Goal: Feedback & Contribution: Leave review/rating

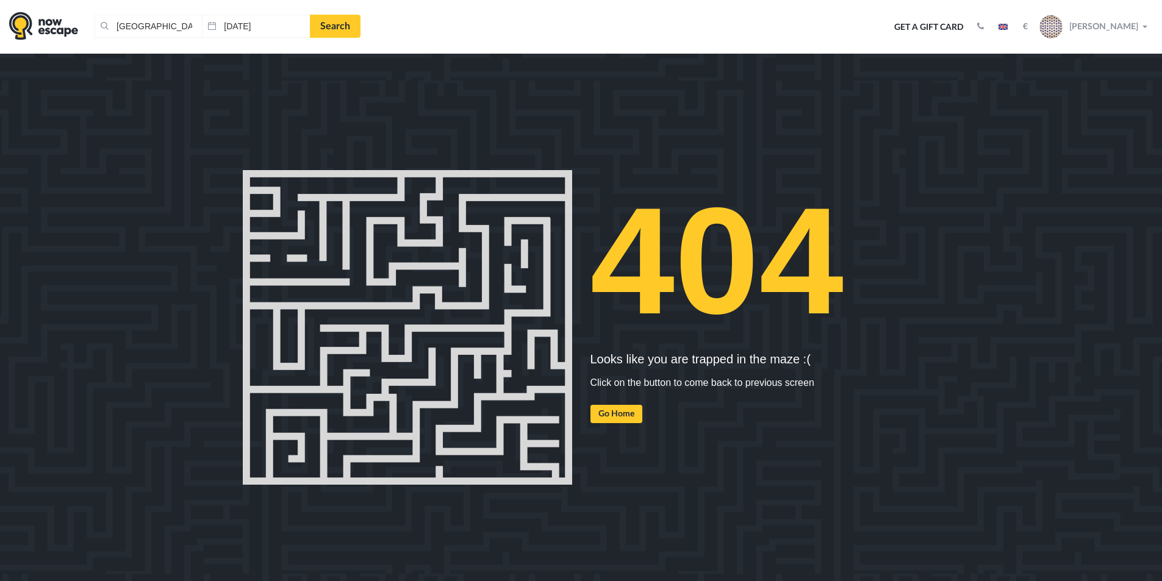
click at [1118, 25] on span "Dmitri Exx" at bounding box center [1103, 25] width 69 height 11
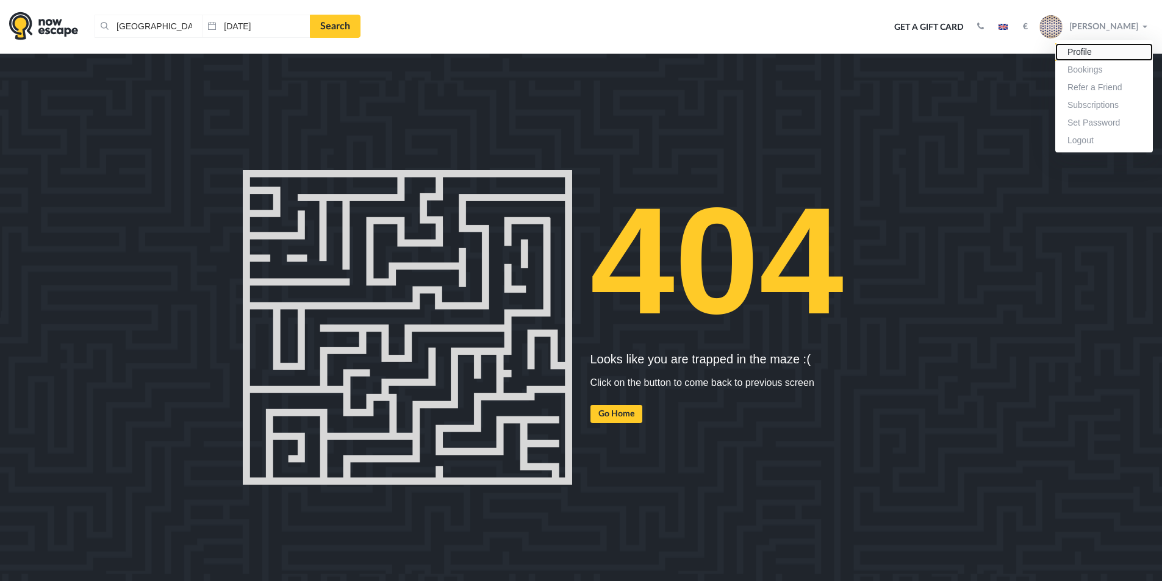
click at [1094, 56] on link "Profile" at bounding box center [1104, 52] width 98 height 18
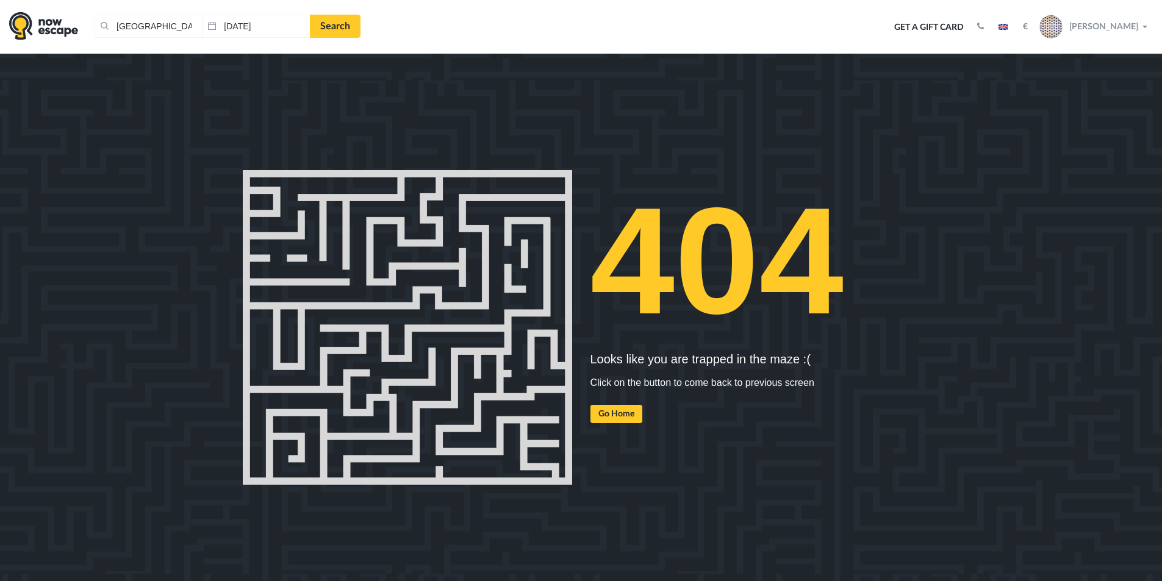
click at [1116, 29] on span "Dmitri Exx" at bounding box center [1103, 25] width 69 height 11
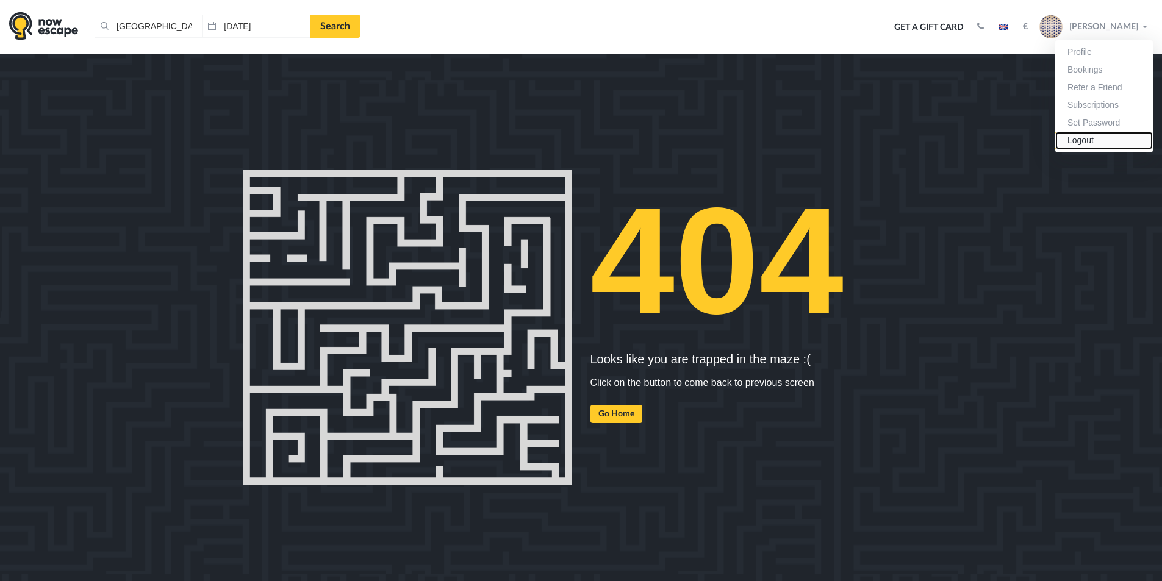
click at [1087, 144] on link "Logout" at bounding box center [1104, 141] width 98 height 18
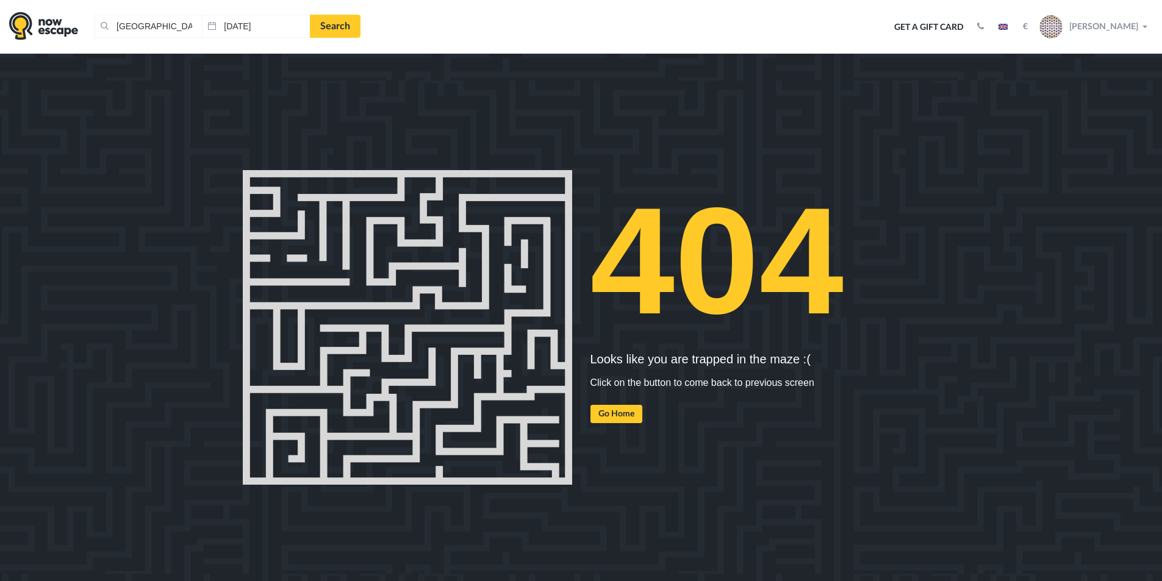
click at [1127, 22] on span "Dmitri Exx" at bounding box center [1103, 25] width 69 height 11
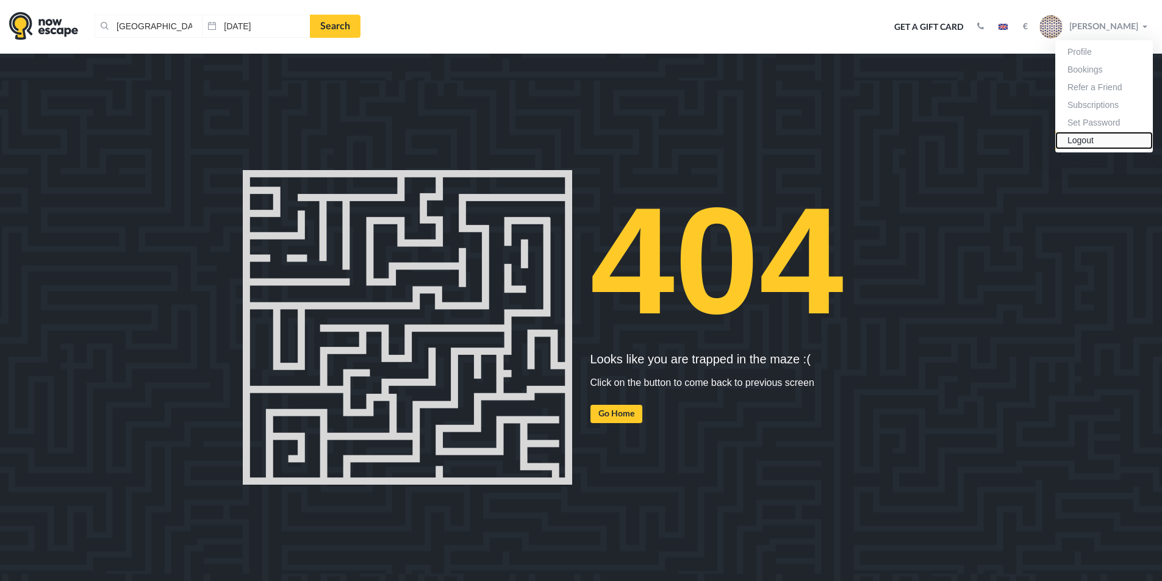
click at [1091, 142] on link "Logout" at bounding box center [1104, 141] width 98 height 18
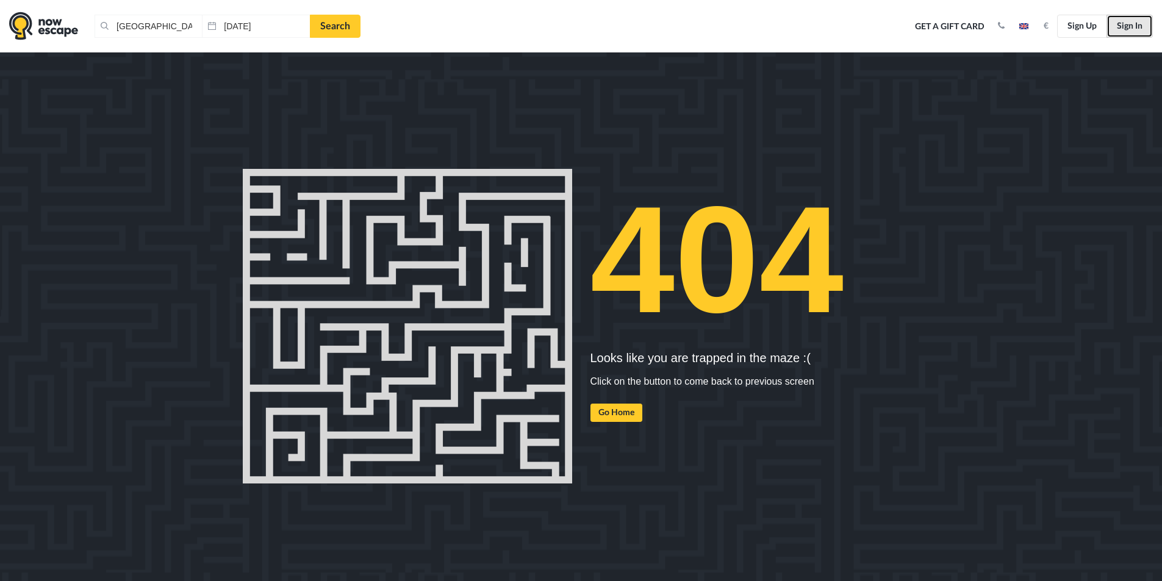
click at [1120, 27] on link "Sign In" at bounding box center [1130, 26] width 46 height 23
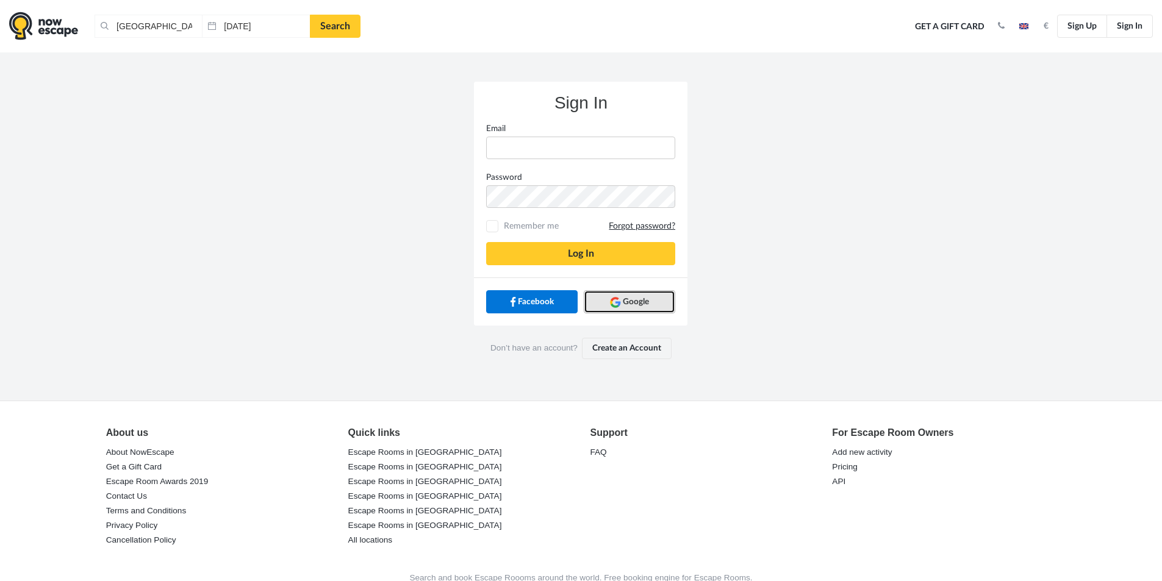
click at [650, 301] on link "Google" at bounding box center [630, 301] width 92 height 23
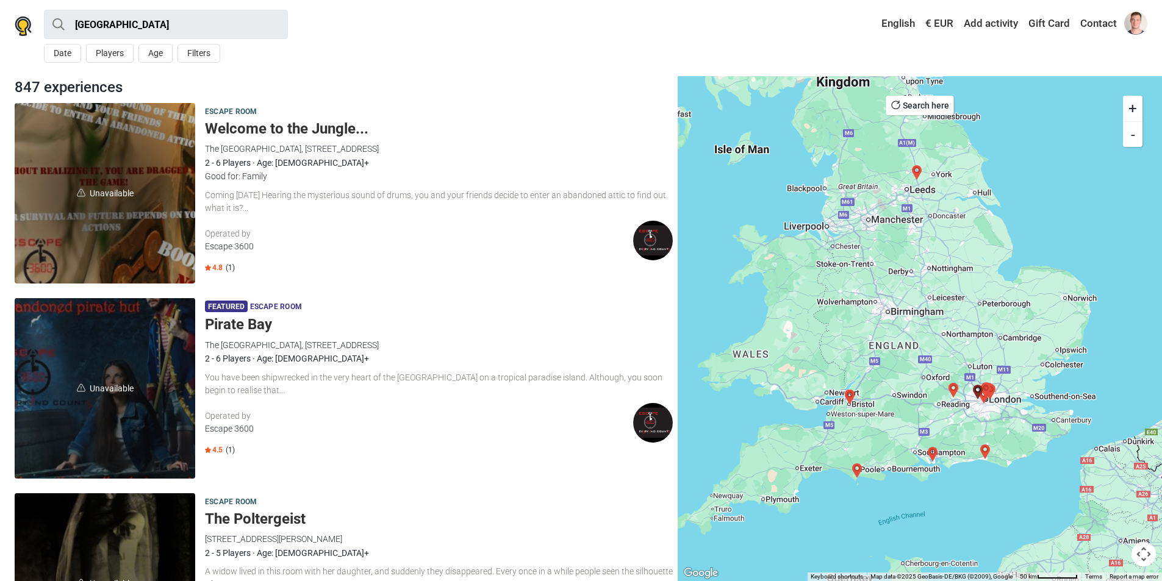
scroll to position [1464, 0]
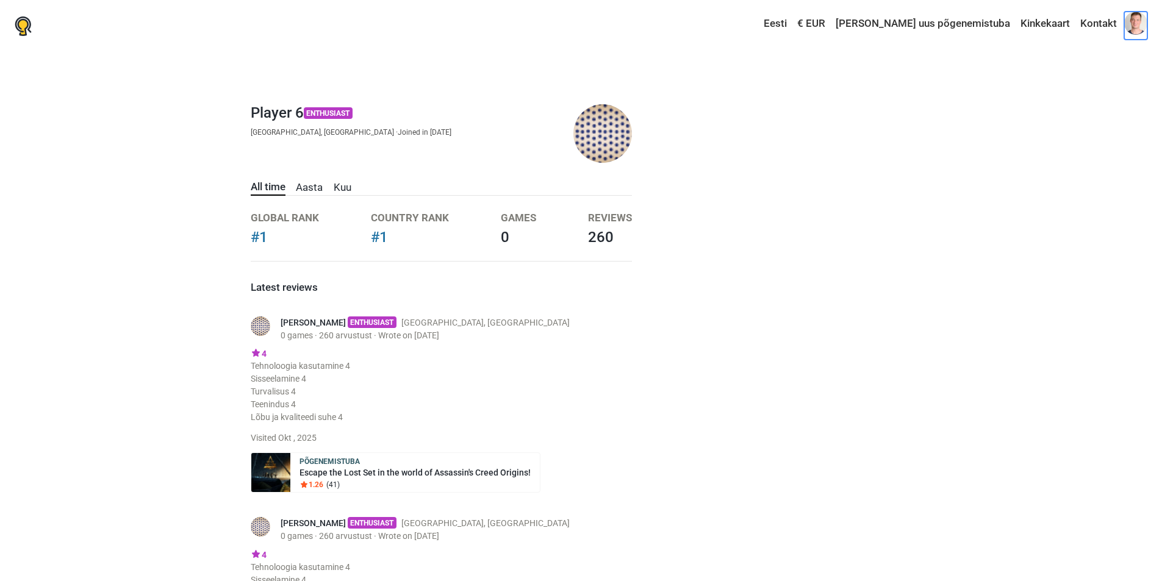
drag, startPoint x: 1129, startPoint y: 23, endPoint x: 1125, endPoint y: 57, distance: 34.4
click at [1130, 23] on span at bounding box center [1135, 23] width 23 height 23
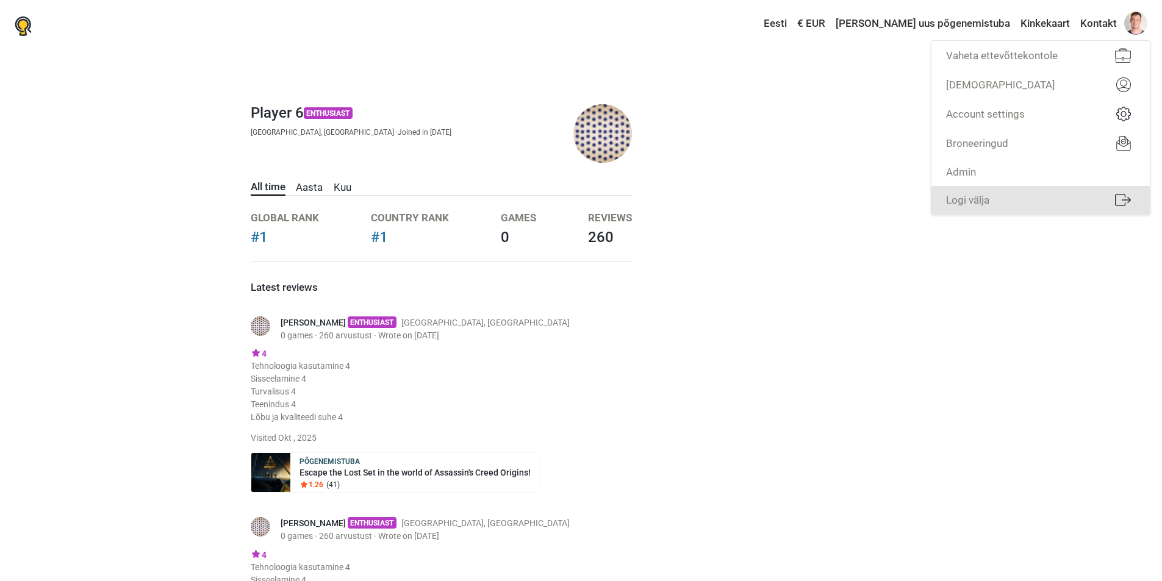
click at [1022, 194] on link "Logi välja" at bounding box center [1041, 200] width 218 height 28
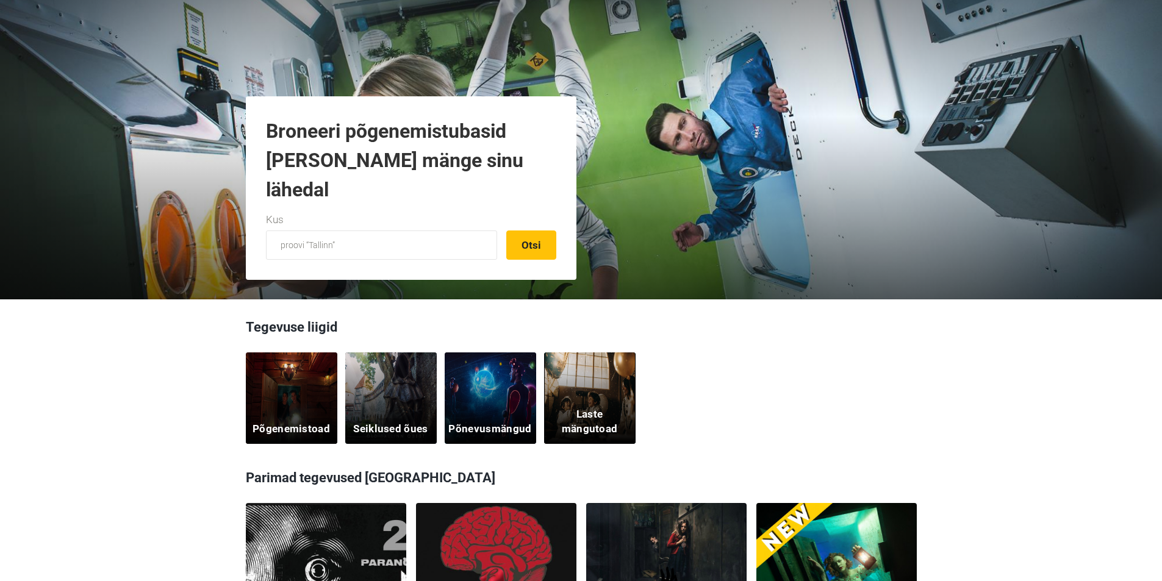
scroll to position [244, 0]
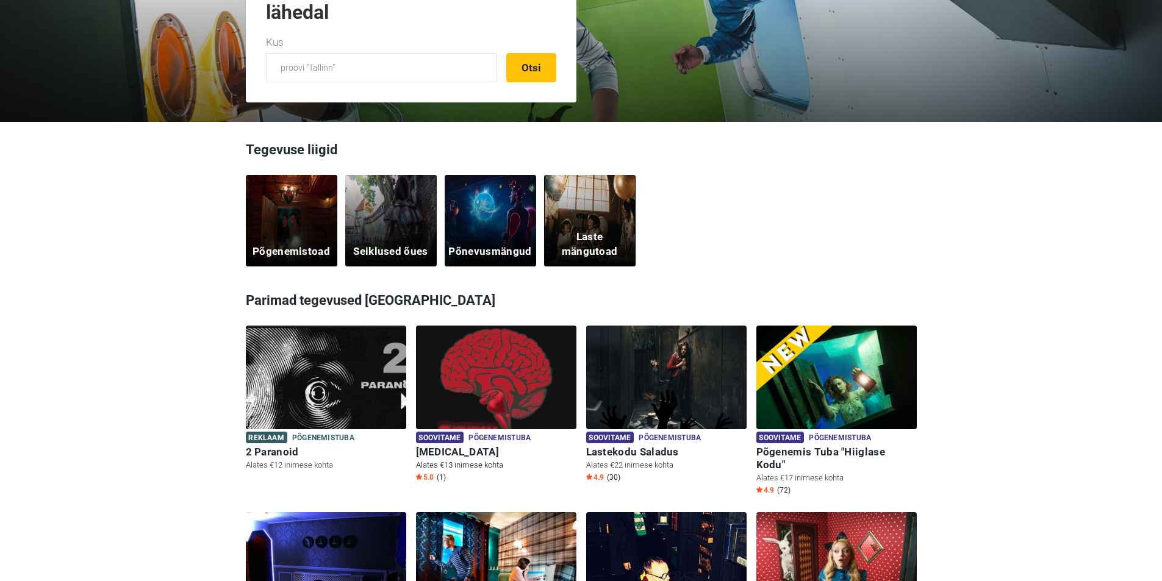
click at [472, 388] on img at bounding box center [496, 385] width 160 height 119
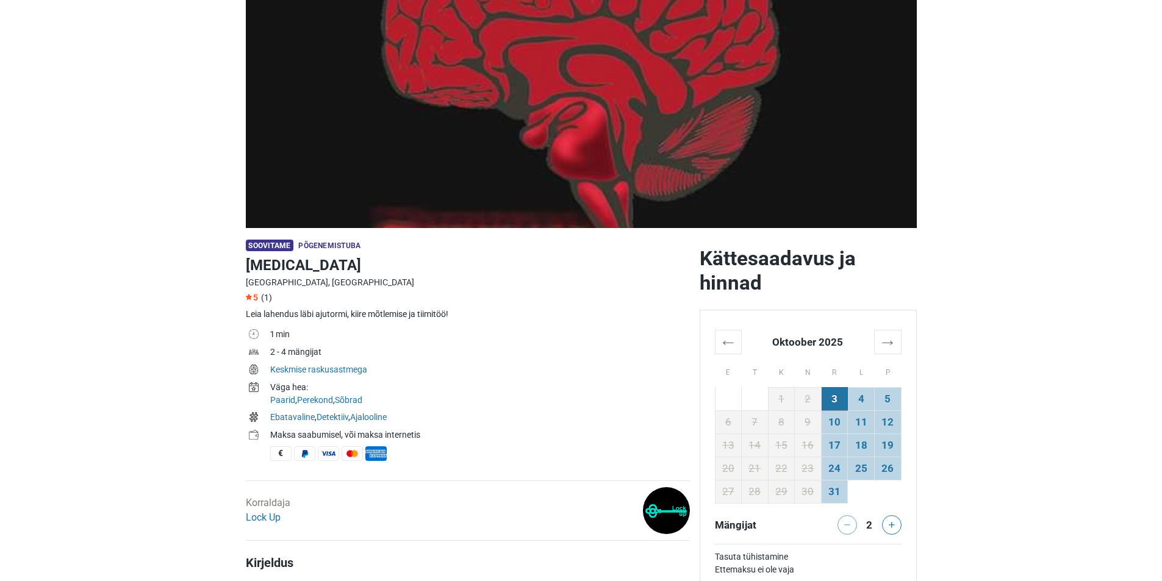
scroll to position [131, 0]
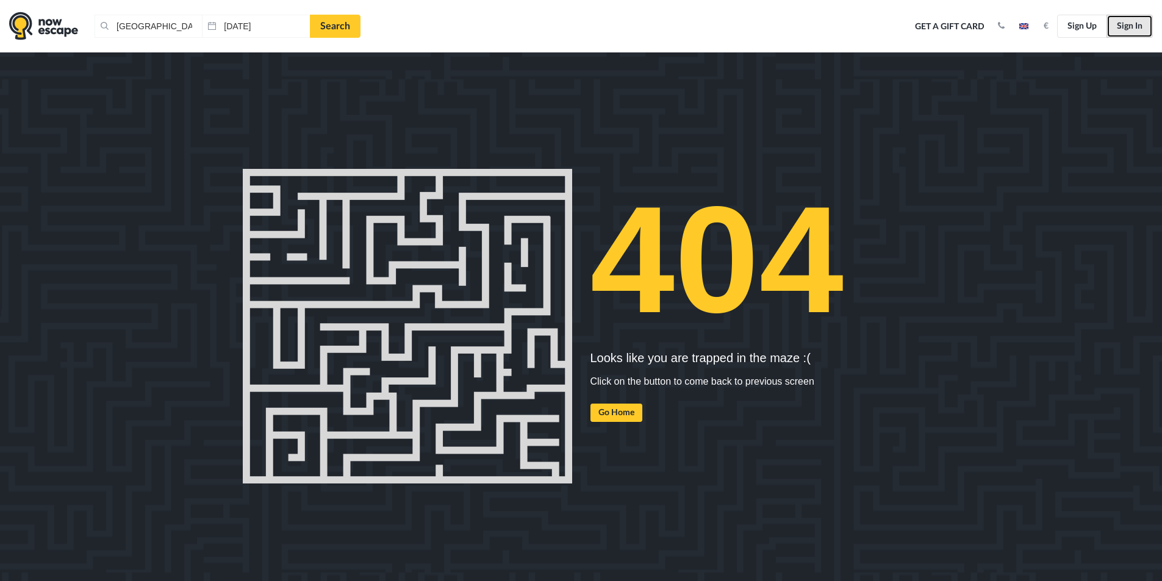
click at [1137, 26] on link "Sign In" at bounding box center [1130, 26] width 46 height 23
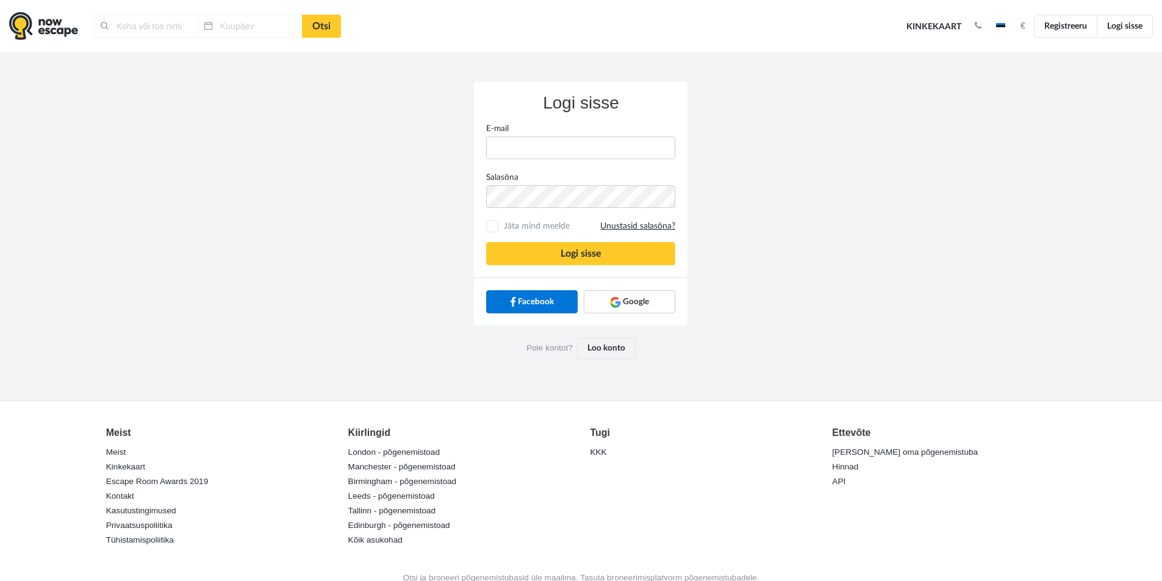
type input "[GEOGRAPHIC_DATA], [GEOGRAPHIC_DATA]"
type input "[DATE]"
click at [657, 298] on link "Google" at bounding box center [630, 301] width 92 height 23
click at [619, 307] on img at bounding box center [615, 302] width 11 height 11
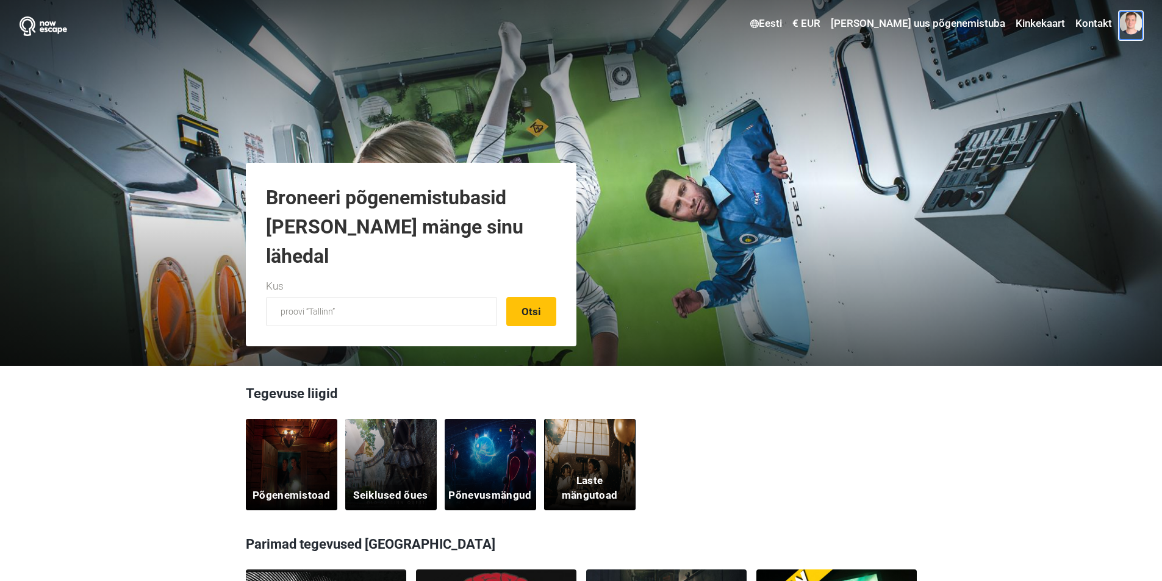
click at [1126, 23] on span at bounding box center [1131, 23] width 23 height 23
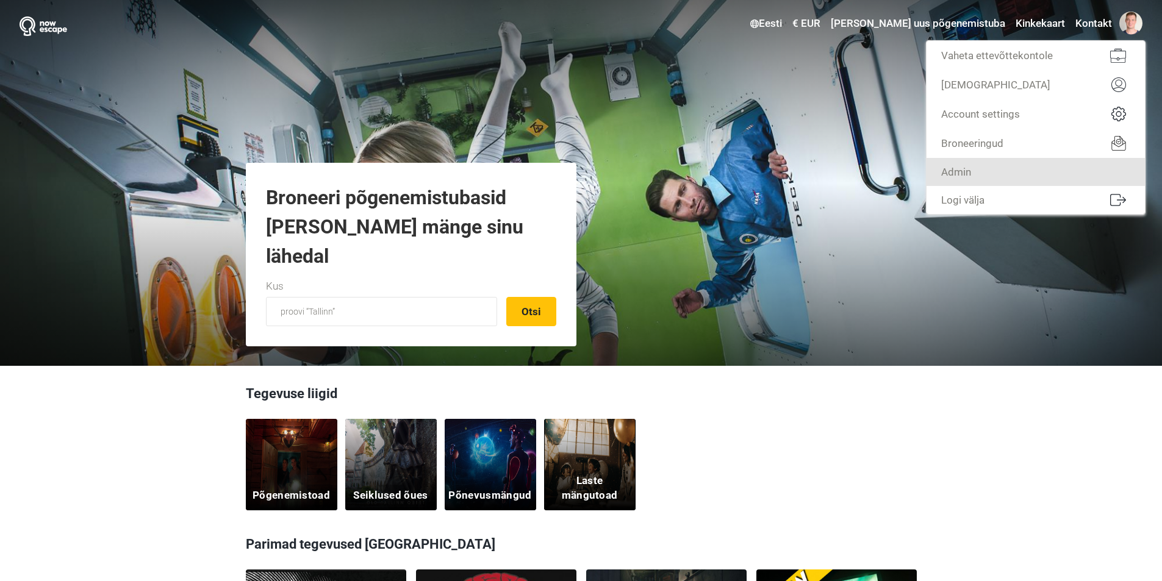
click at [1019, 168] on link "Admin" at bounding box center [1036, 172] width 218 height 28
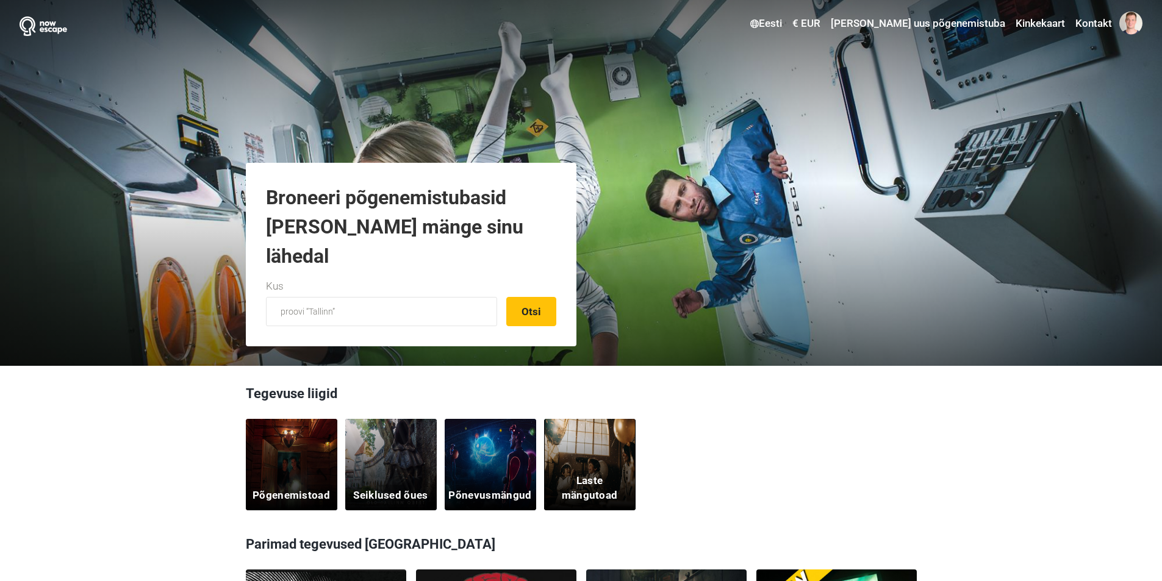
scroll to position [244, 0]
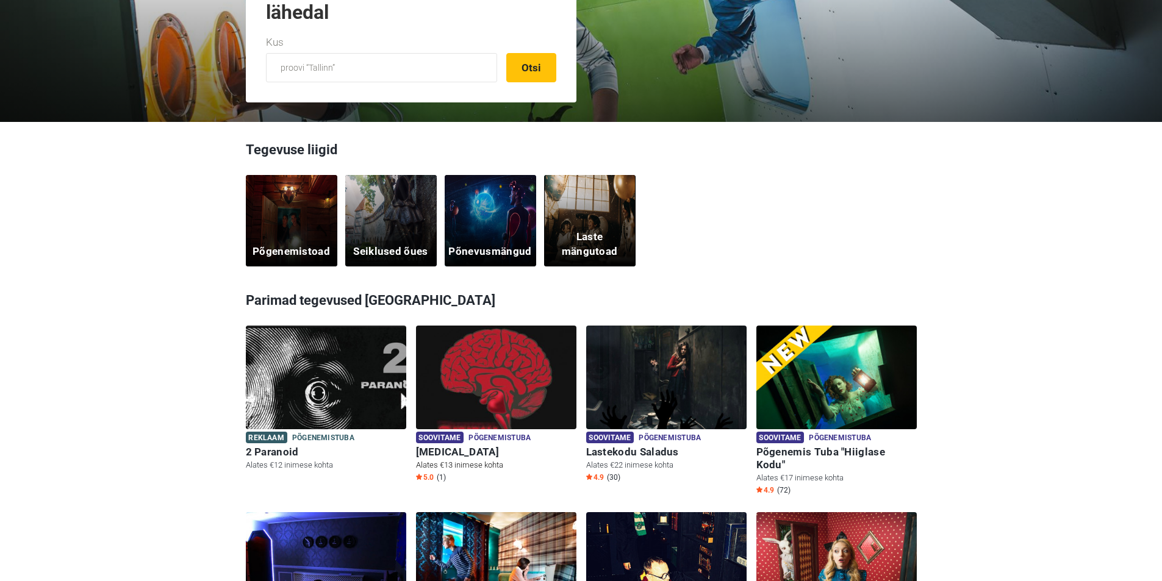
click at [505, 403] on img at bounding box center [496, 385] width 160 height 119
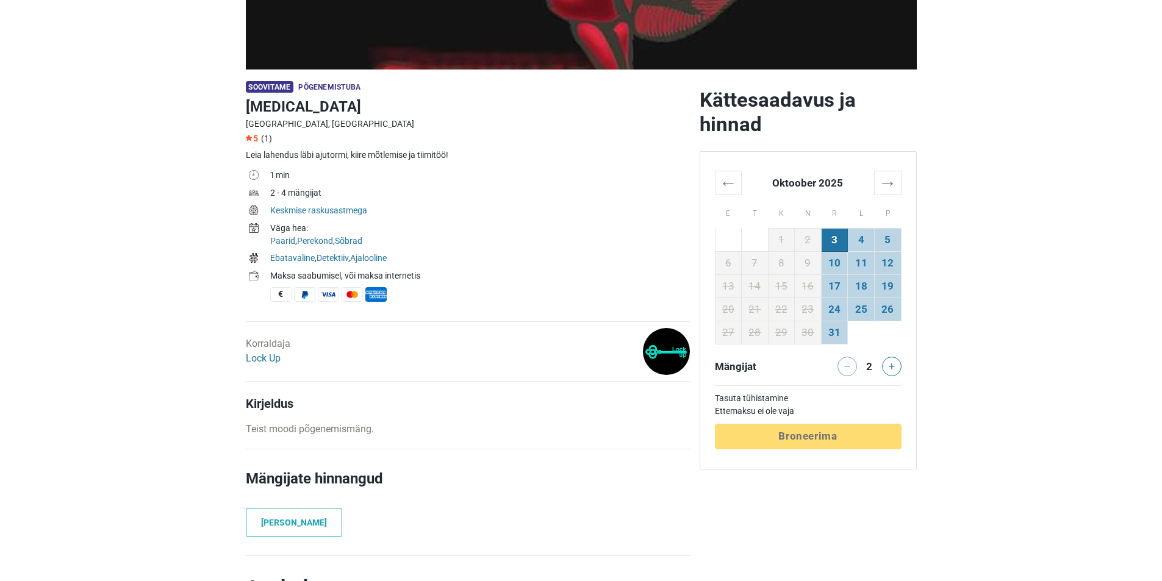
scroll to position [305, 0]
click at [261, 358] on link "Lock Up" at bounding box center [263, 358] width 35 height 12
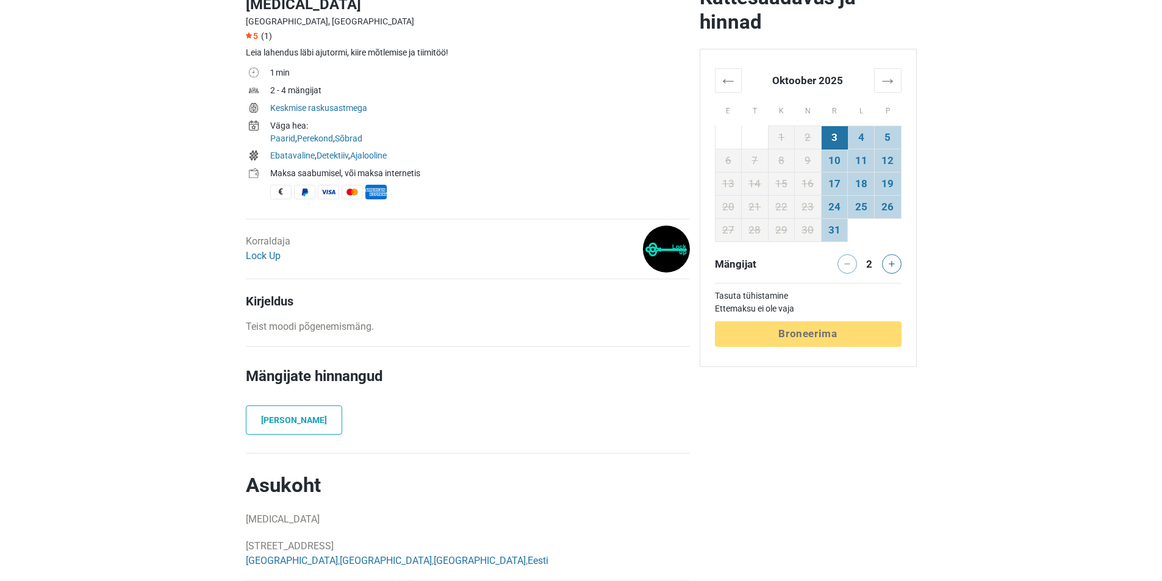
scroll to position [427, 0]
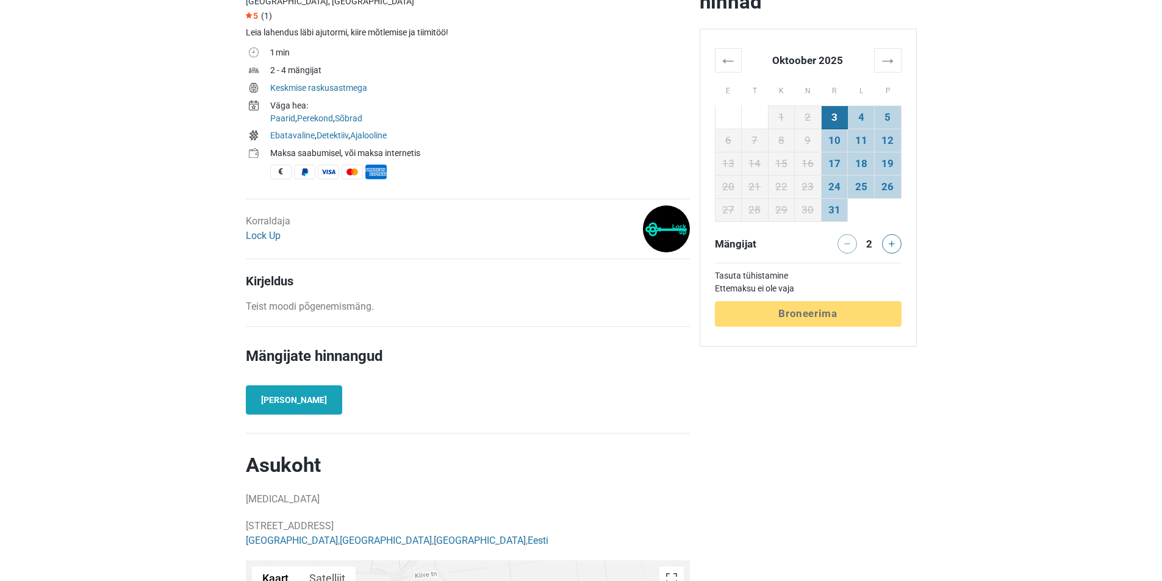
click at [295, 398] on link "[PERSON_NAME]" at bounding box center [294, 400] width 96 height 29
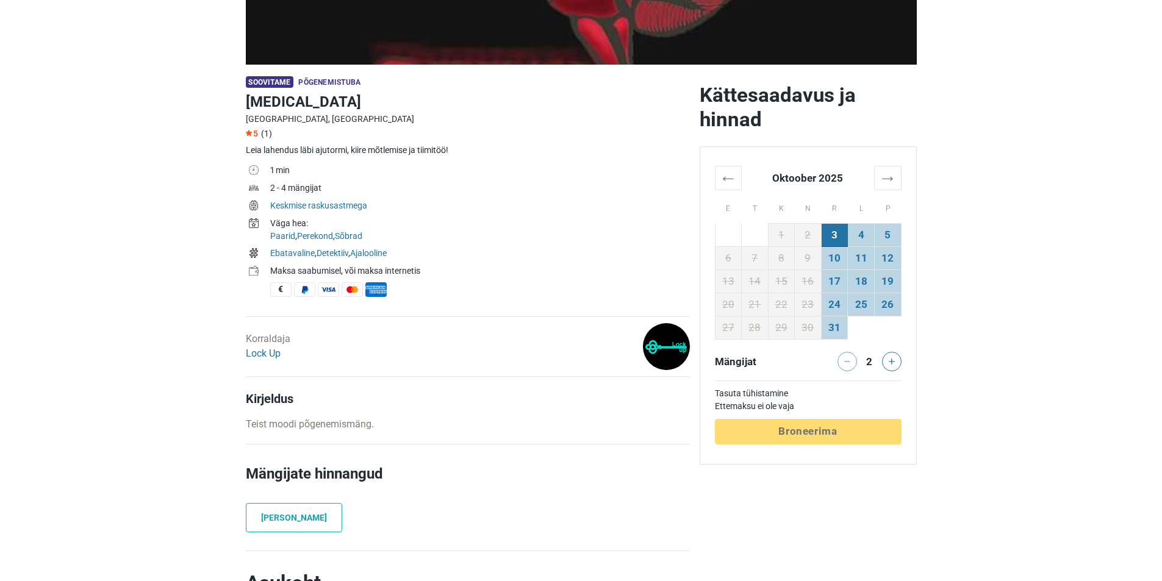
scroll to position [183, 0]
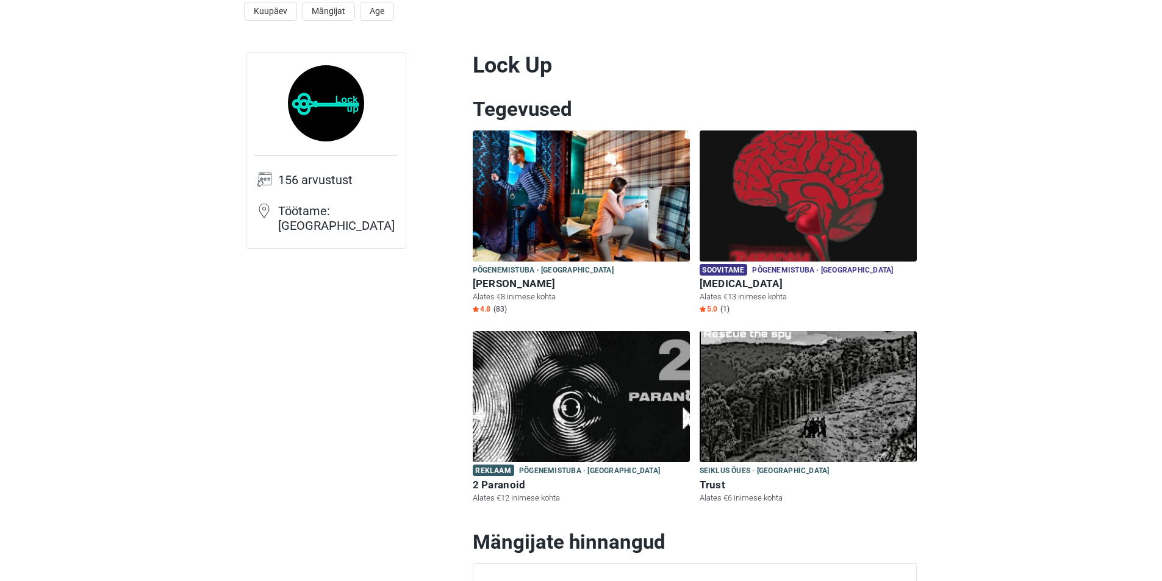
scroll to position [61, 0]
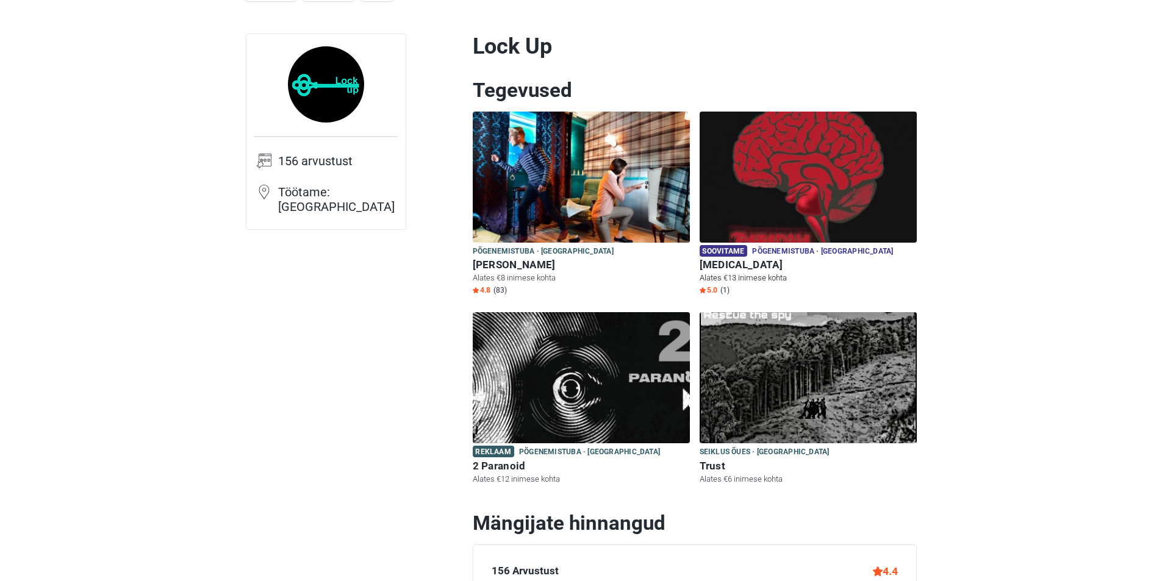
click at [840, 206] on img at bounding box center [808, 177] width 217 height 131
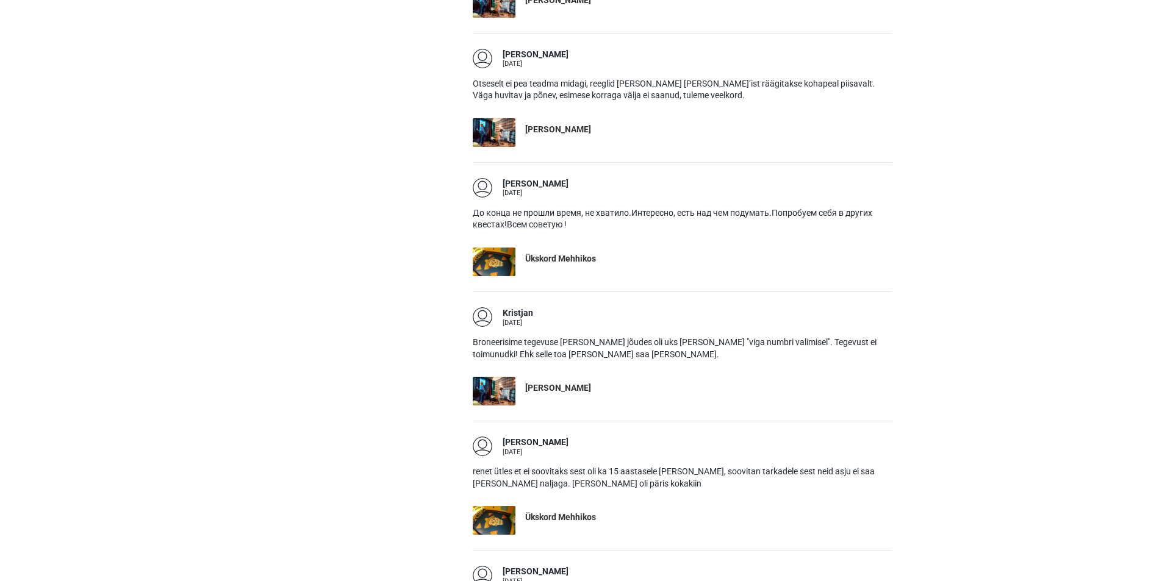
scroll to position [1464, 0]
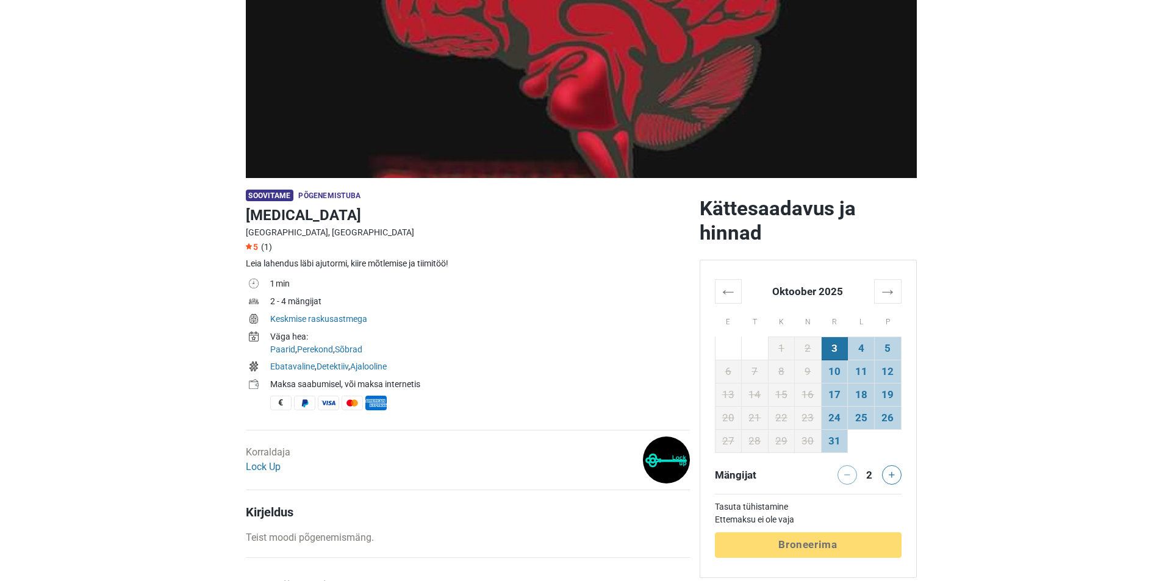
scroll to position [183, 0]
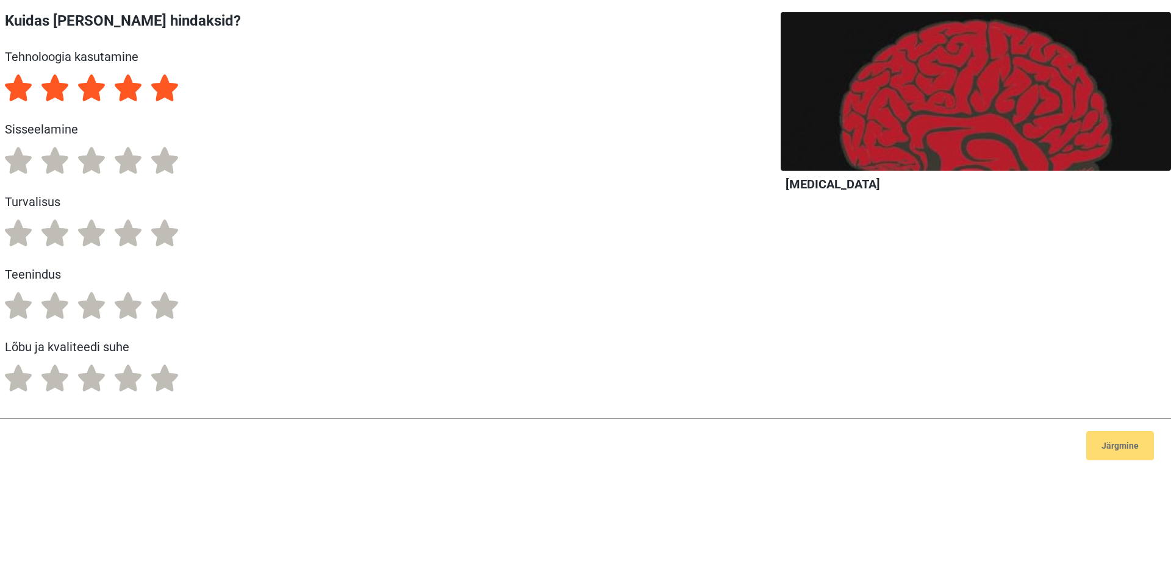
click at [172, 78] on label "5" at bounding box center [164, 87] width 27 height 27
radio input "true"
click at [172, 165] on label "5" at bounding box center [164, 160] width 27 height 27
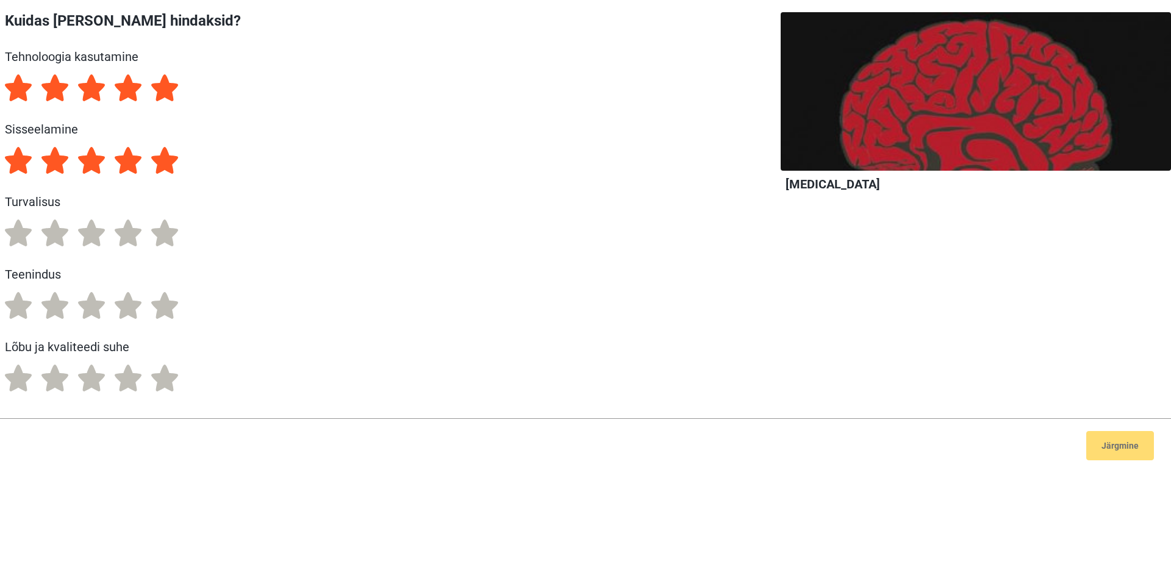
radio input "true"
click at [166, 235] on label "5" at bounding box center [164, 233] width 27 height 27
radio input "true"
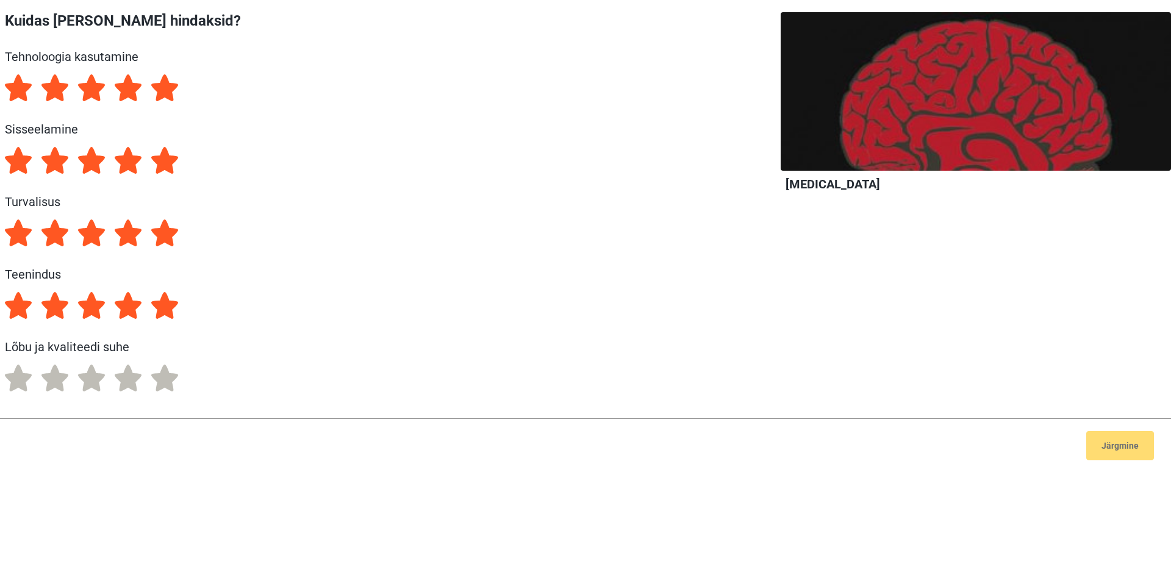
drag, startPoint x: 162, startPoint y: 304, endPoint x: 163, endPoint y: 334, distance: 30.5
click at [162, 304] on label "5" at bounding box center [164, 305] width 27 height 27
radio input "true"
click at [168, 385] on label "5" at bounding box center [164, 378] width 27 height 27
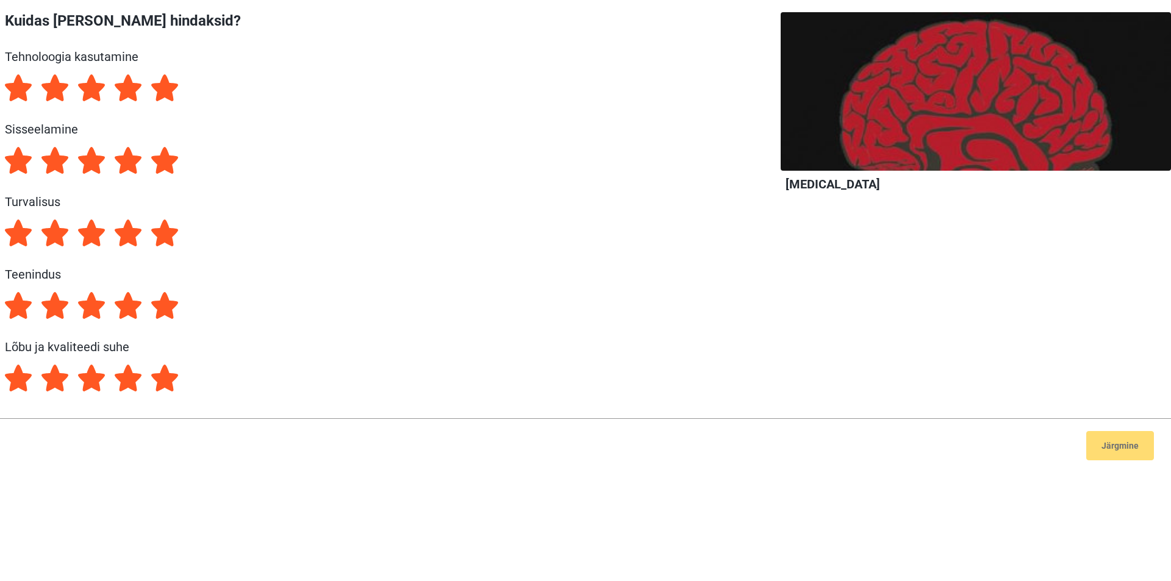
radio input "true"
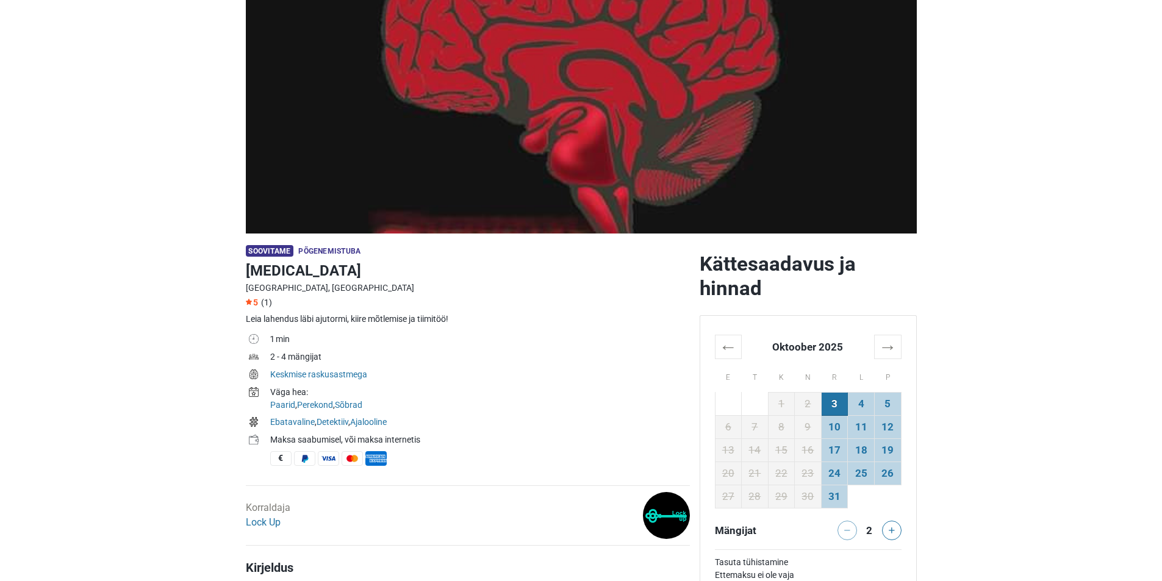
scroll to position [122, 0]
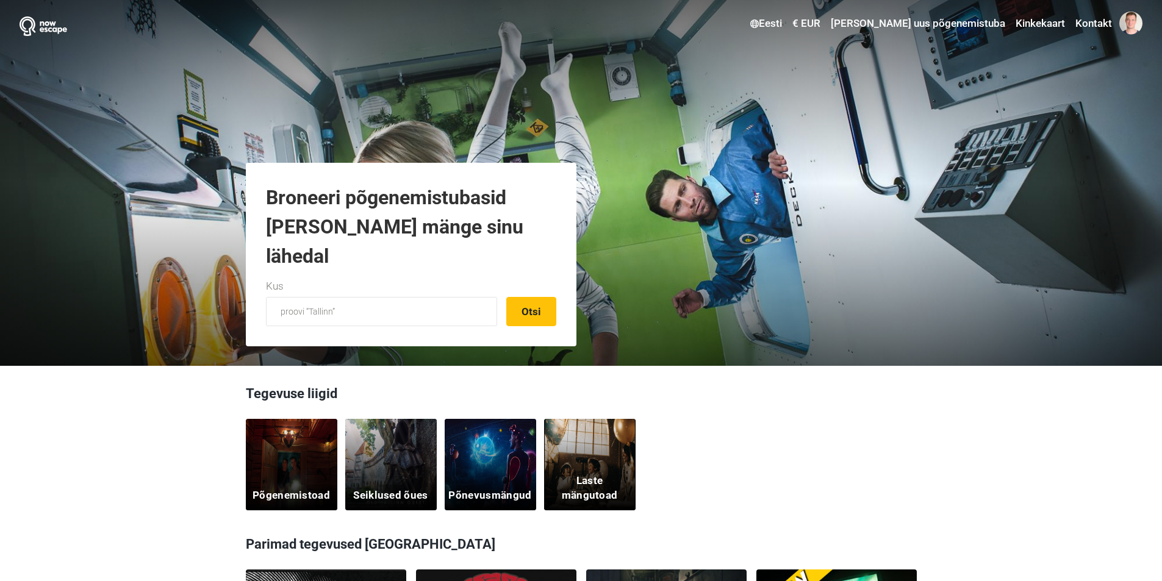
scroll to position [244, 0]
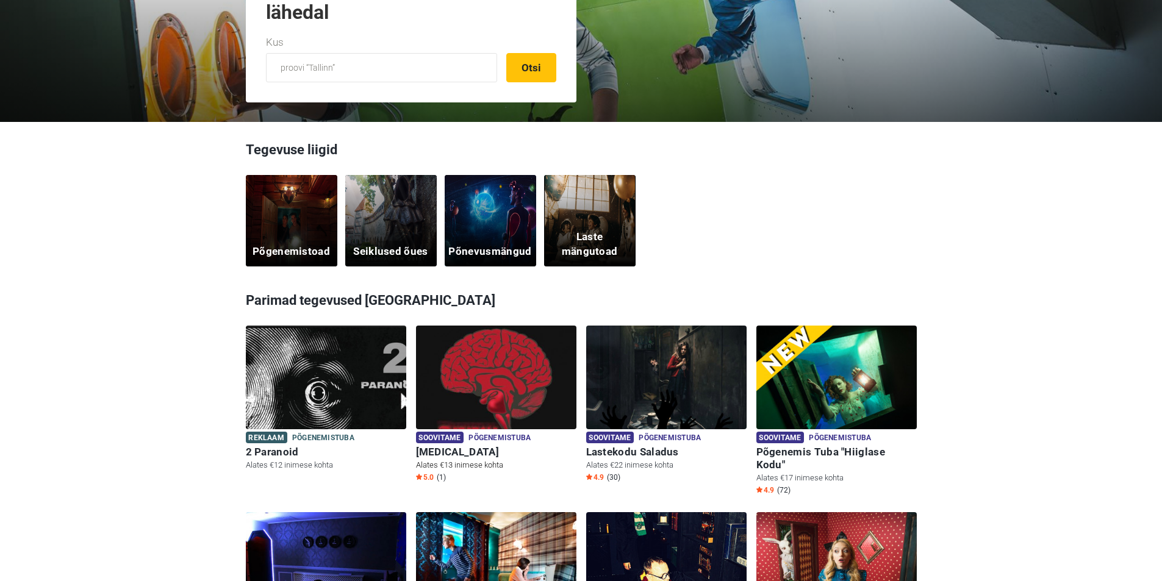
click at [453, 387] on img at bounding box center [496, 385] width 160 height 119
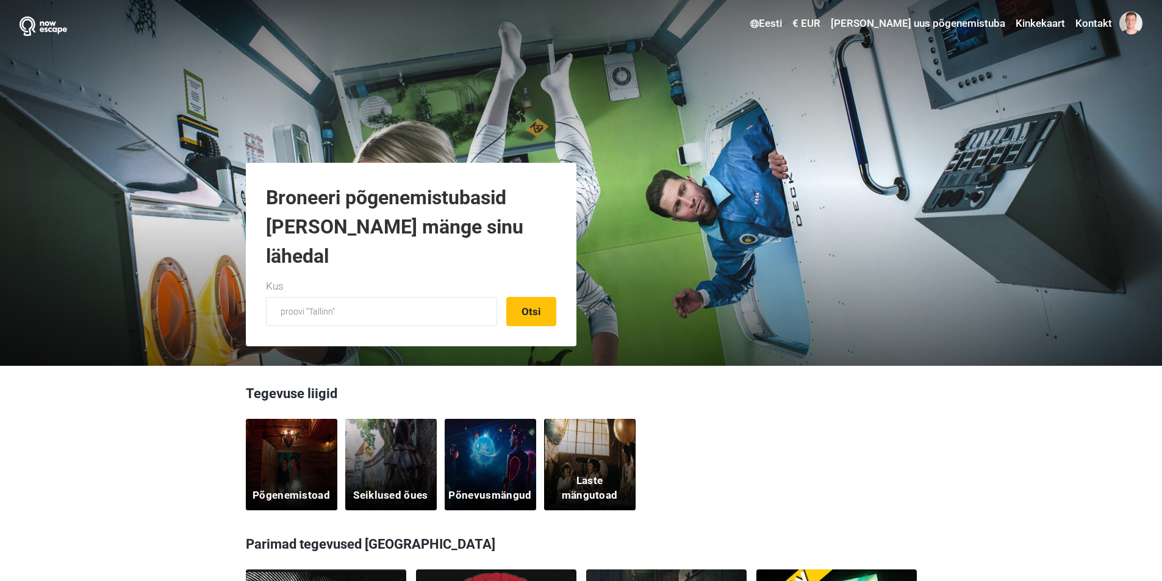
scroll to position [244, 0]
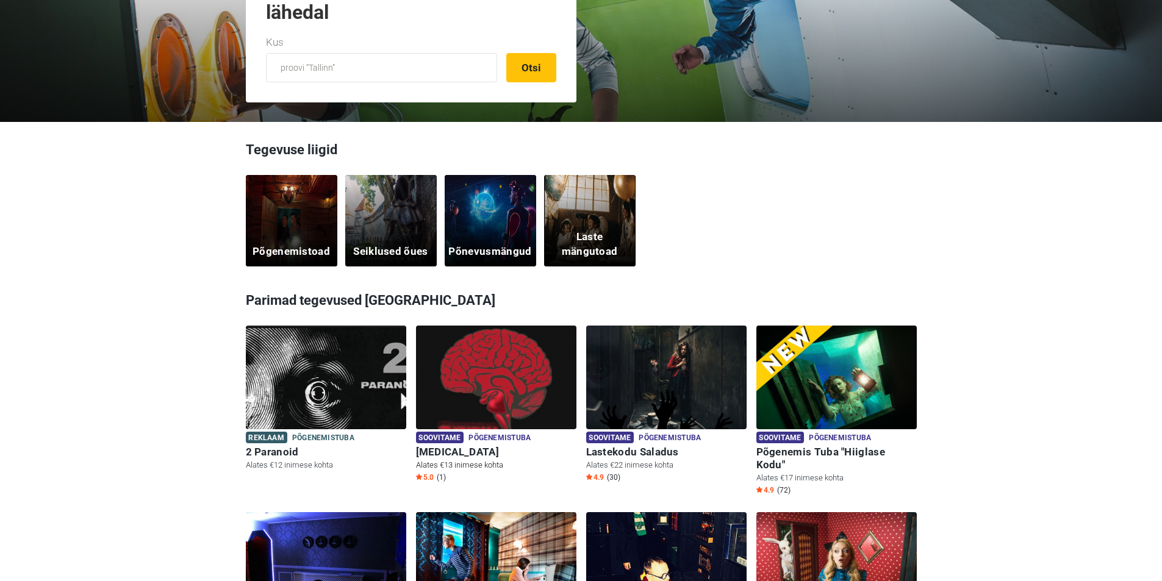
click at [491, 401] on img at bounding box center [496, 385] width 160 height 119
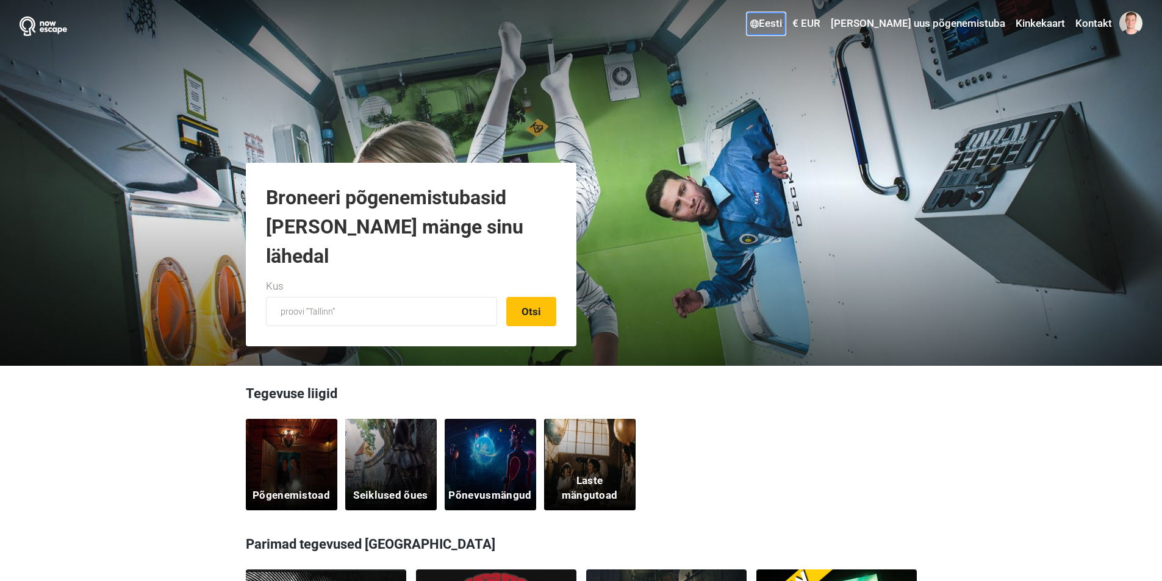
click at [785, 24] on link "Eesti" at bounding box center [766, 24] width 38 height 22
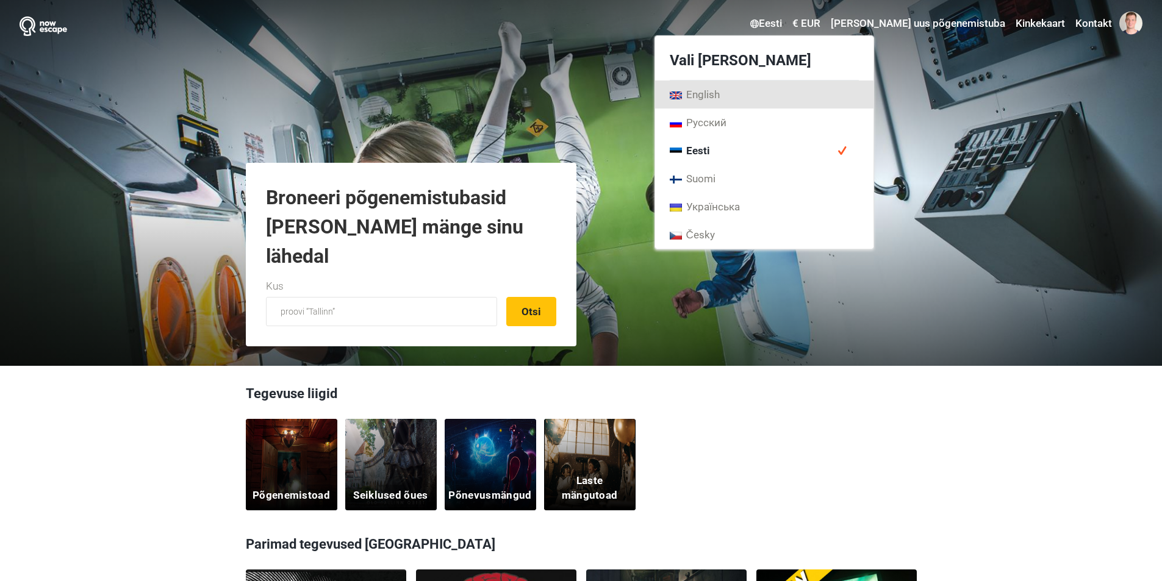
click at [785, 98] on link "English" at bounding box center [764, 95] width 218 height 28
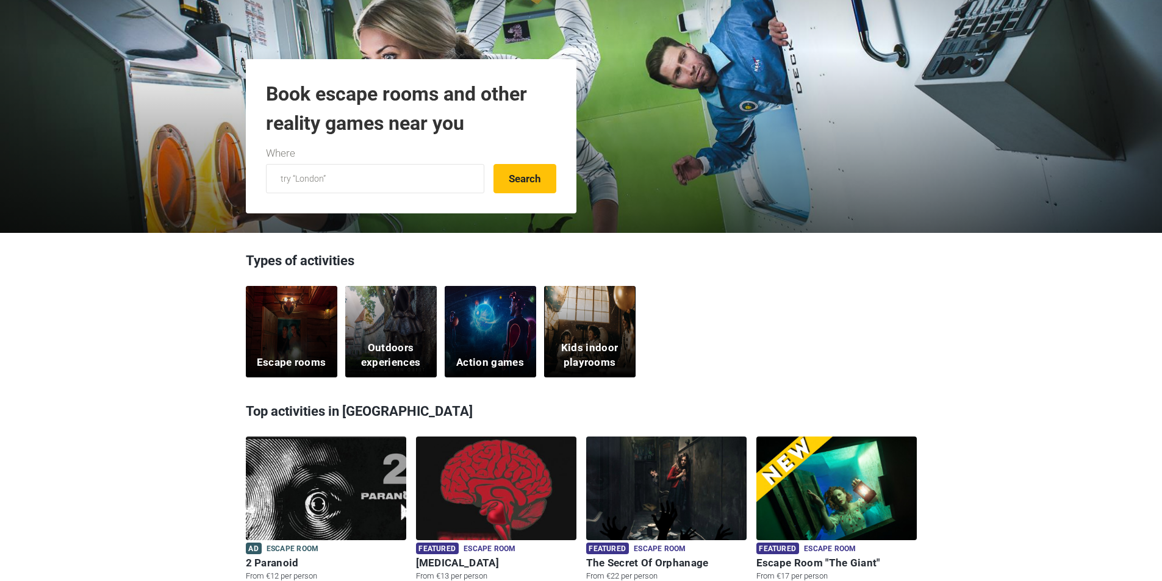
scroll to position [305, 0]
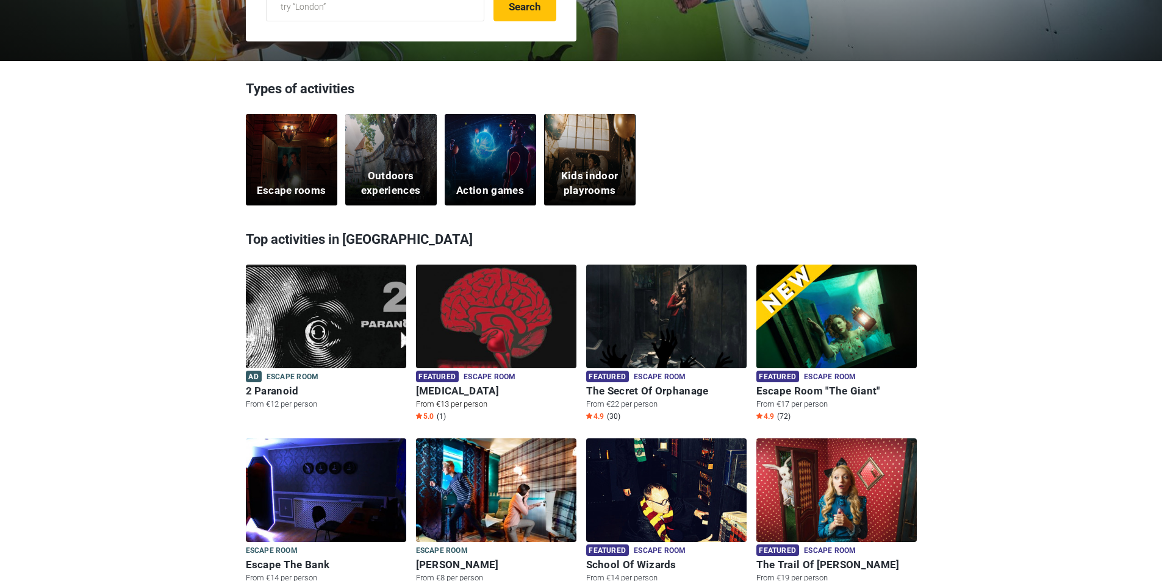
click at [500, 347] on img at bounding box center [496, 324] width 160 height 119
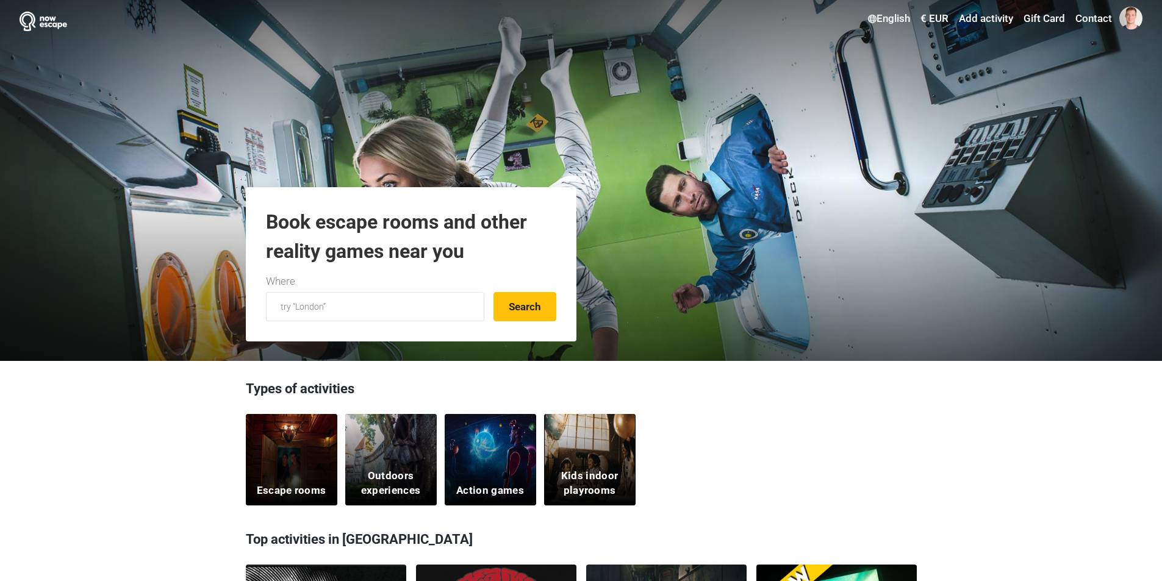
scroll to position [0, 0]
